Goal: Transaction & Acquisition: Purchase product/service

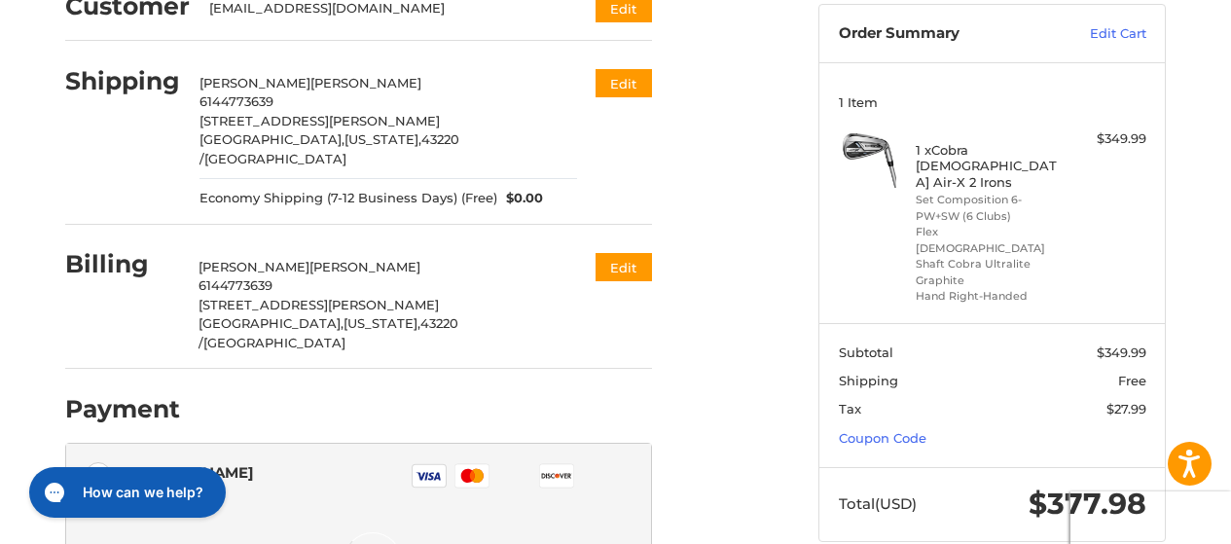
scroll to position [92, 0]
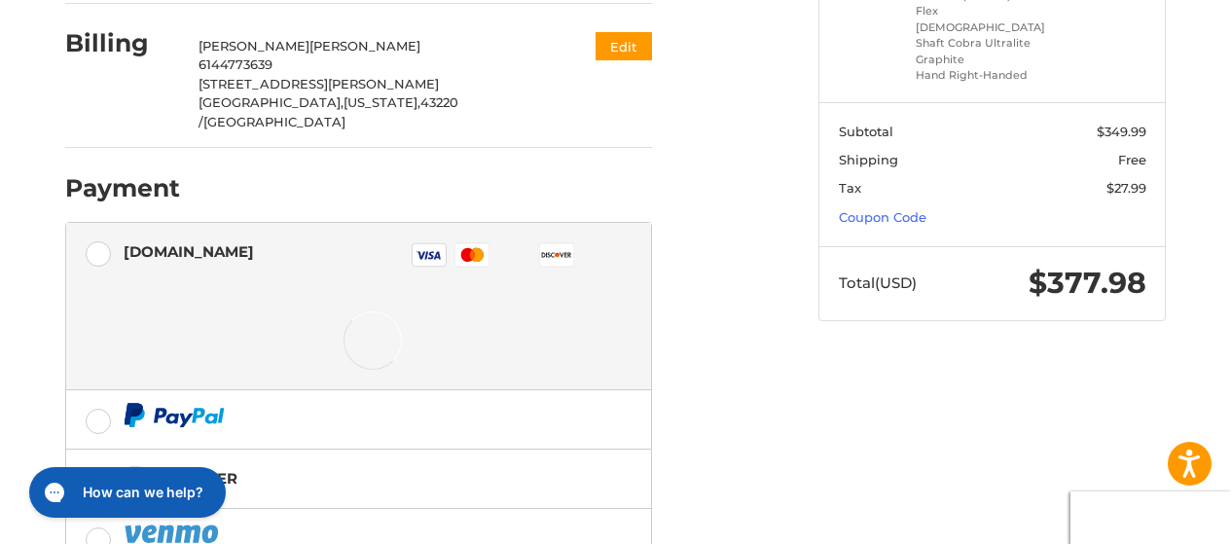
scroll to position [412, 0]
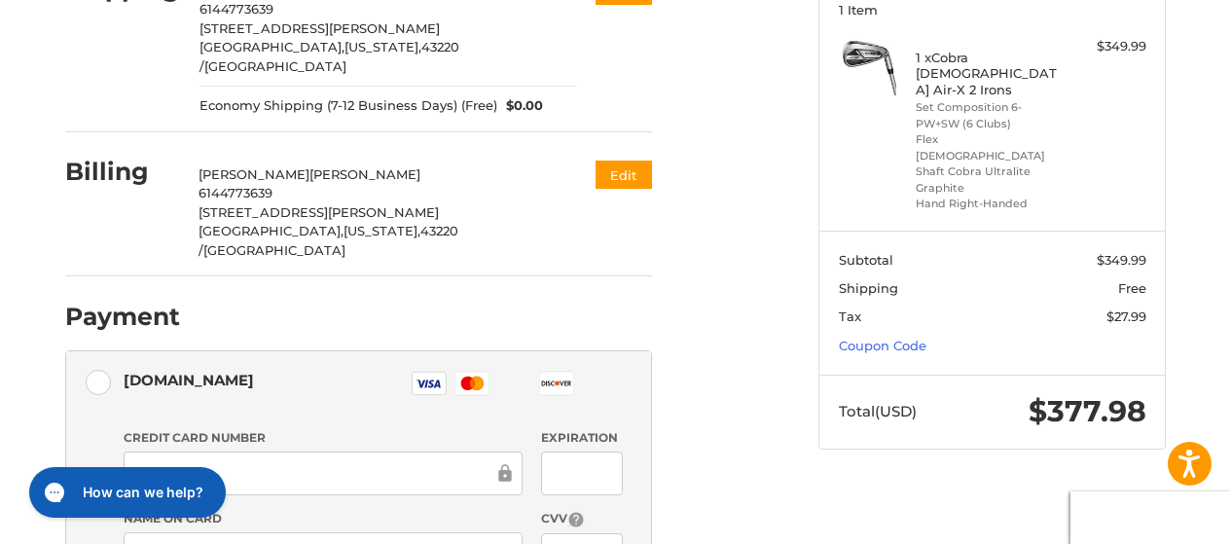
scroll to position [292, 0]
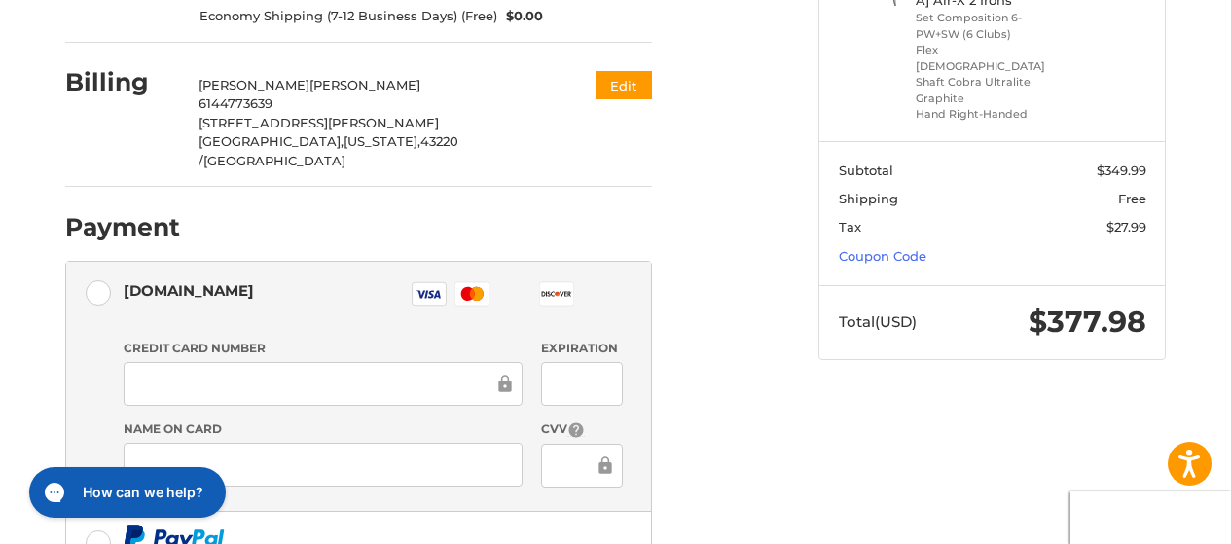
scroll to position [389, 0]
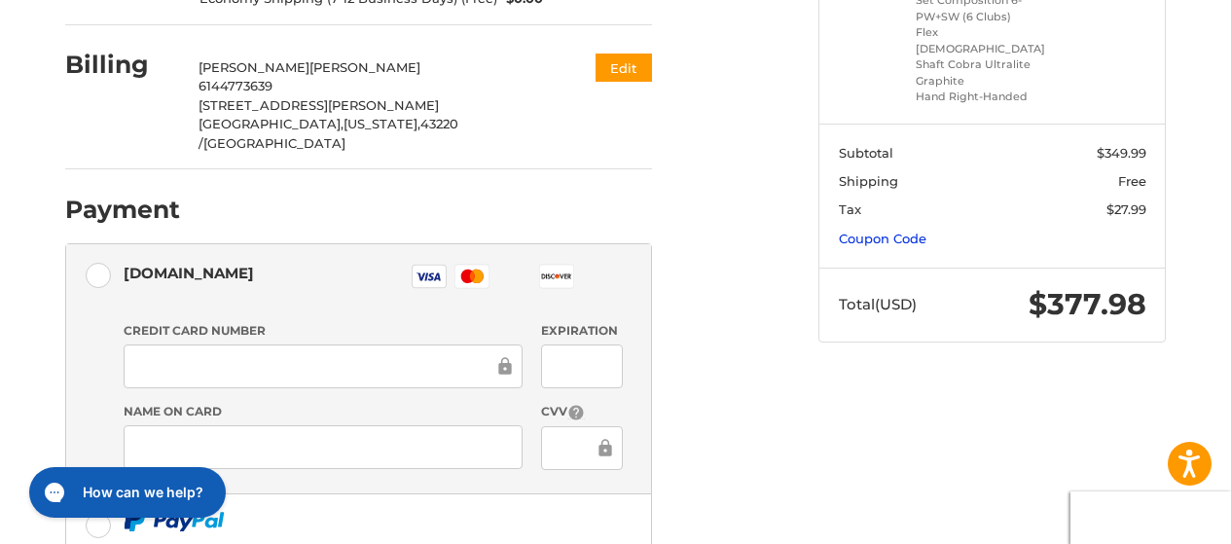
click at [872, 231] on link "Coupon Code" at bounding box center [883, 239] width 88 height 16
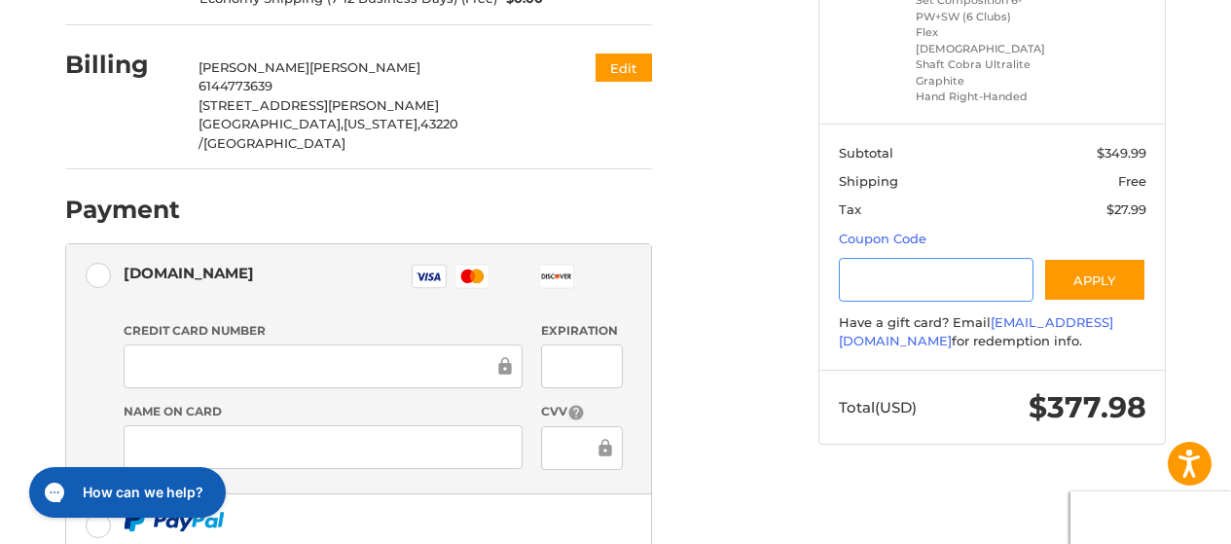
click at [881, 258] on input "Gift Certificate or Coupon Code" at bounding box center [937, 280] width 196 height 44
click at [1094, 258] on button "Apply" at bounding box center [1095, 280] width 103 height 44
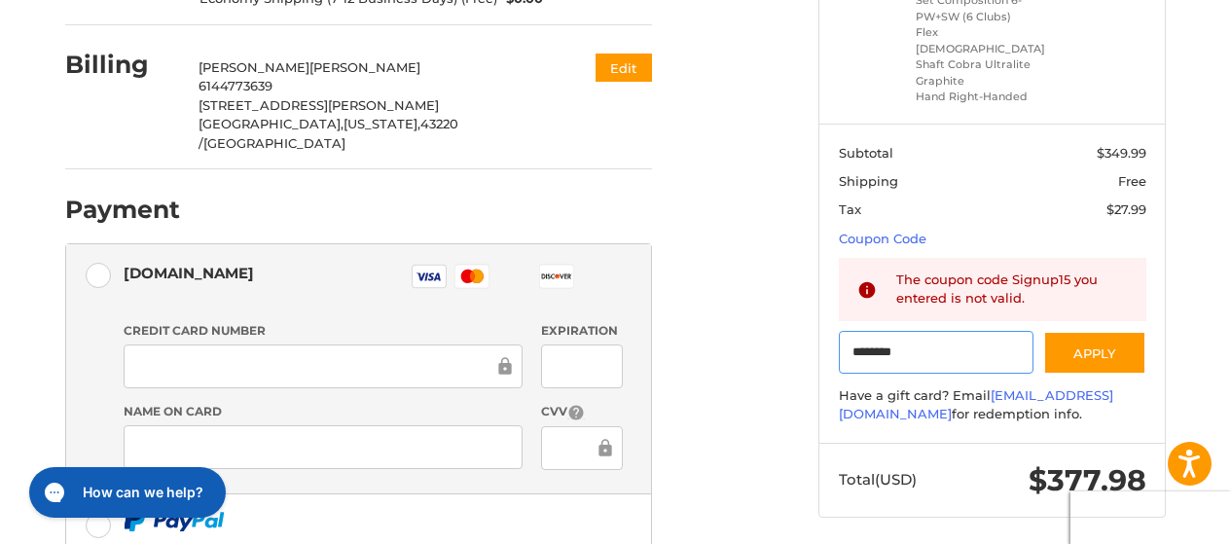
drag, startPoint x: 906, startPoint y: 317, endPoint x: 810, endPoint y: 312, distance: 96.5
click at [809, 312] on aside "Order Summary Edit Cart 1 Item 1 x Cobra Lady Air-X 2 Irons Set Composition 6-P…" at bounding box center [992, 151] width 377 height 770
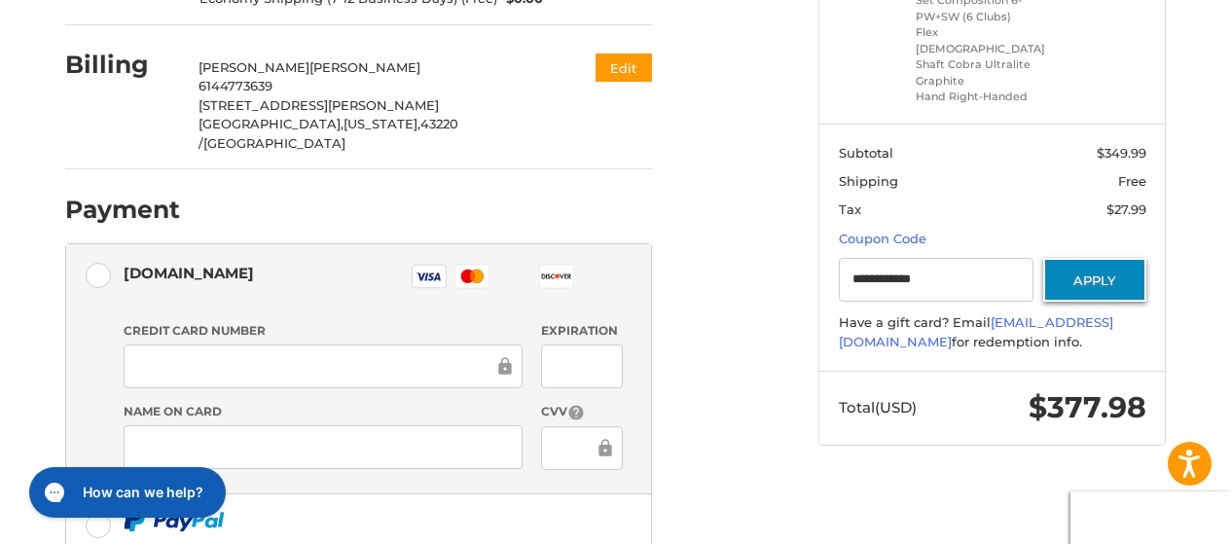
click at [1079, 258] on button "Apply" at bounding box center [1095, 280] width 103 height 44
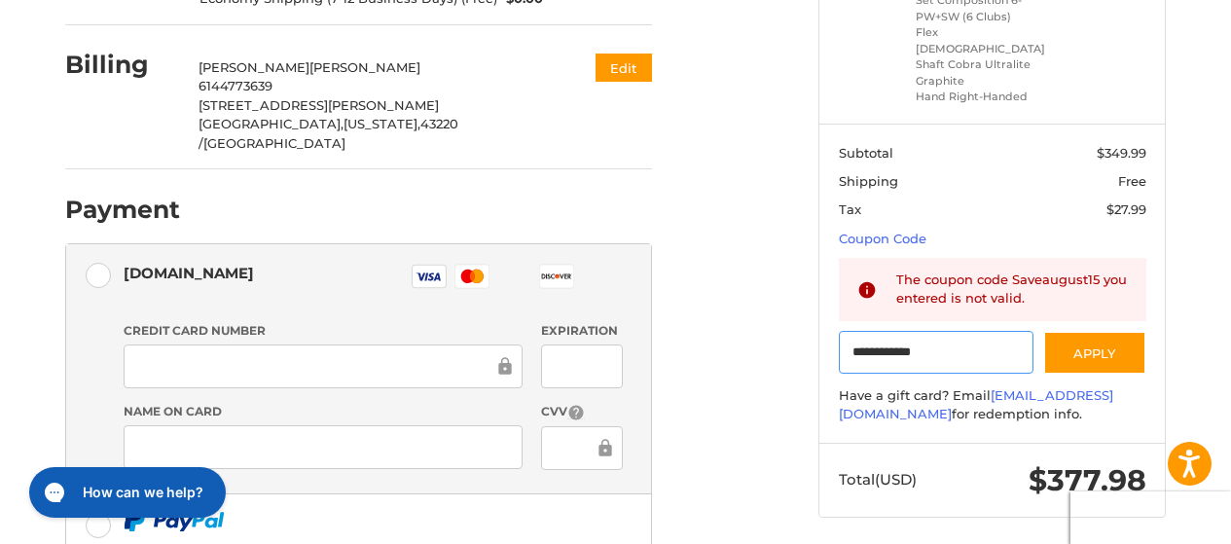
drag, startPoint x: 939, startPoint y: 314, endPoint x: 825, endPoint y: 327, distance: 114.6
click at [801, 317] on div "**********" at bounding box center [616, 326] width 1168 height 1121
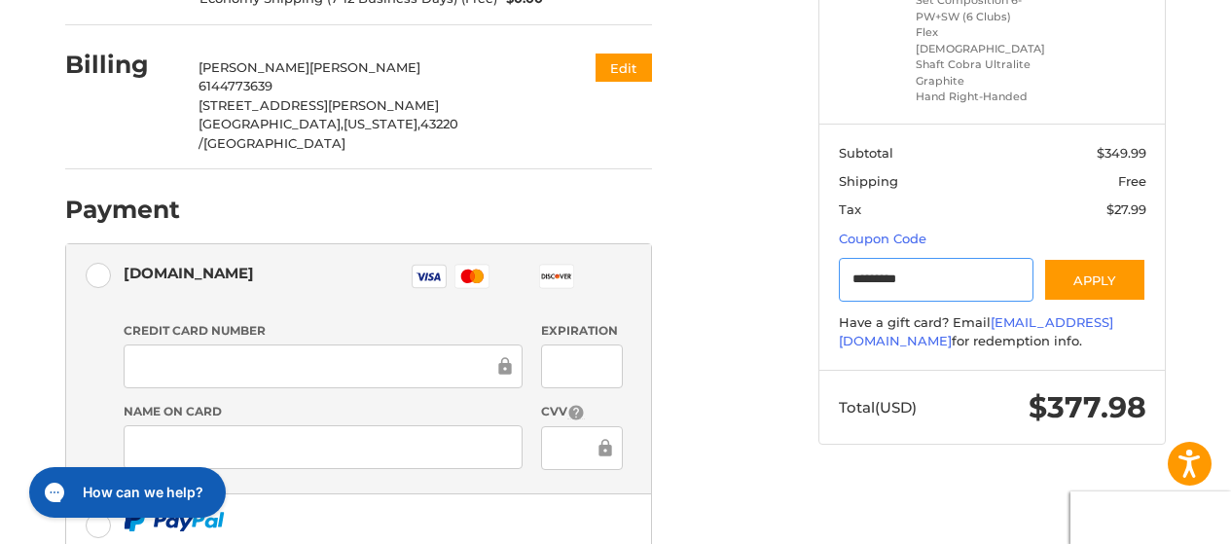
type input "*********"
click at [1090, 258] on button "Apply" at bounding box center [1095, 280] width 103 height 44
